Goal: Browse casually

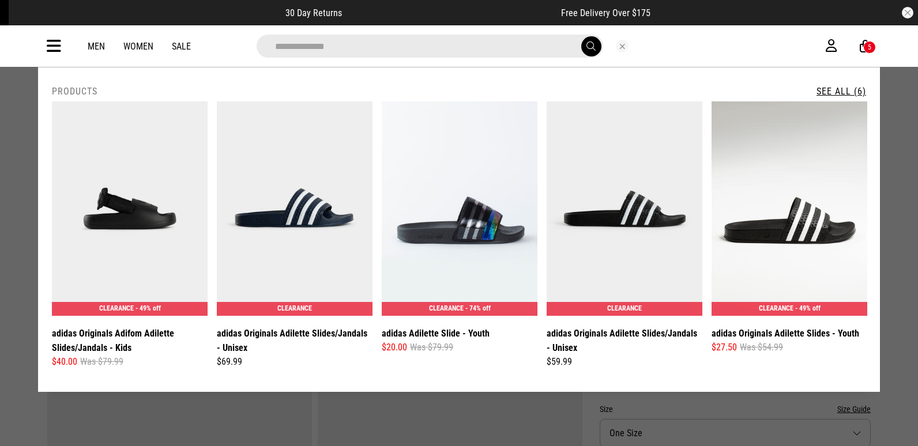
type input "**********"
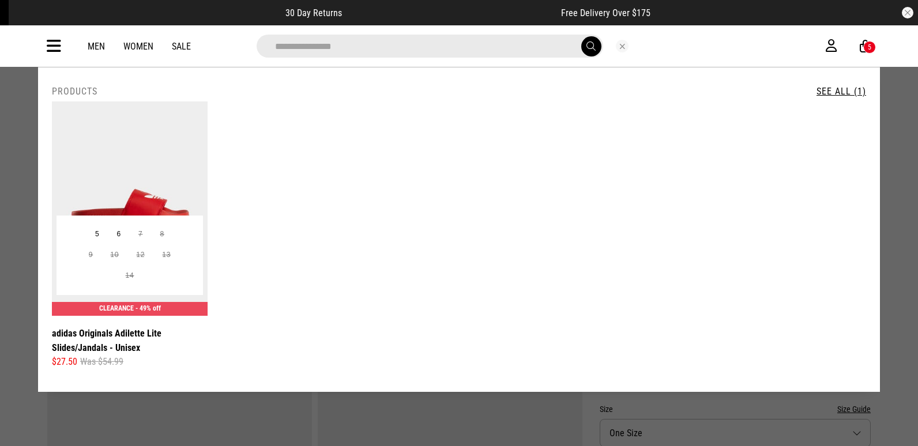
type input "**********"
click at [163, 168] on img at bounding box center [130, 208] width 156 height 214
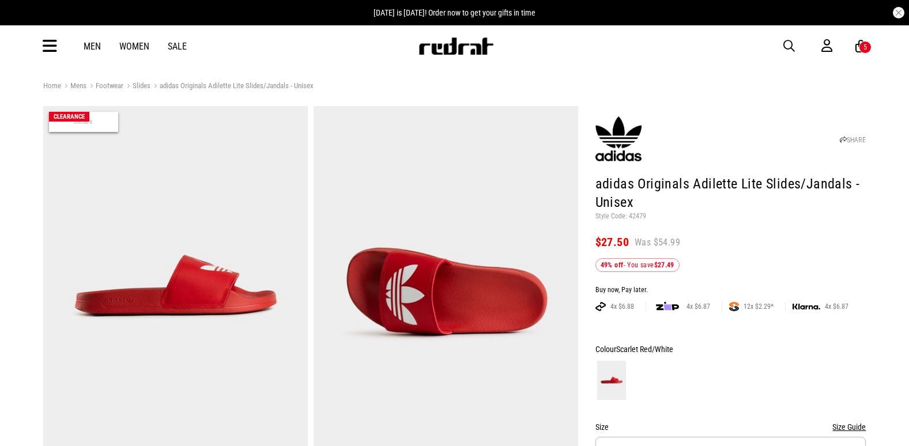
click at [429, 52] on img at bounding box center [456, 45] width 76 height 17
